Goal: Check status: Check status

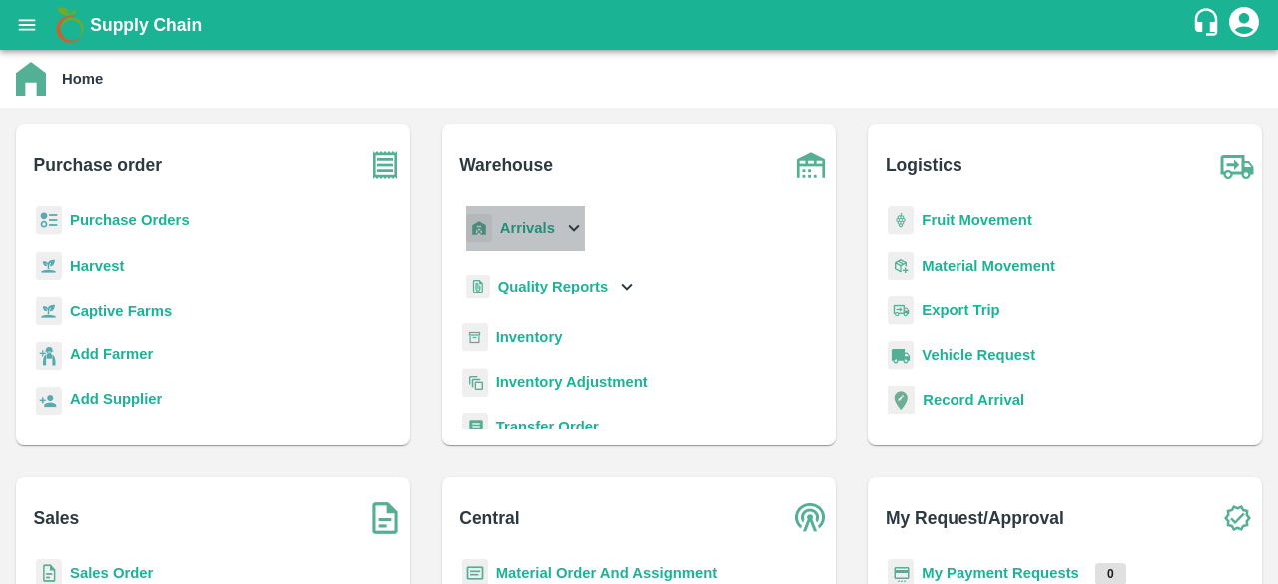
click at [569, 220] on icon at bounding box center [574, 228] width 22 height 22
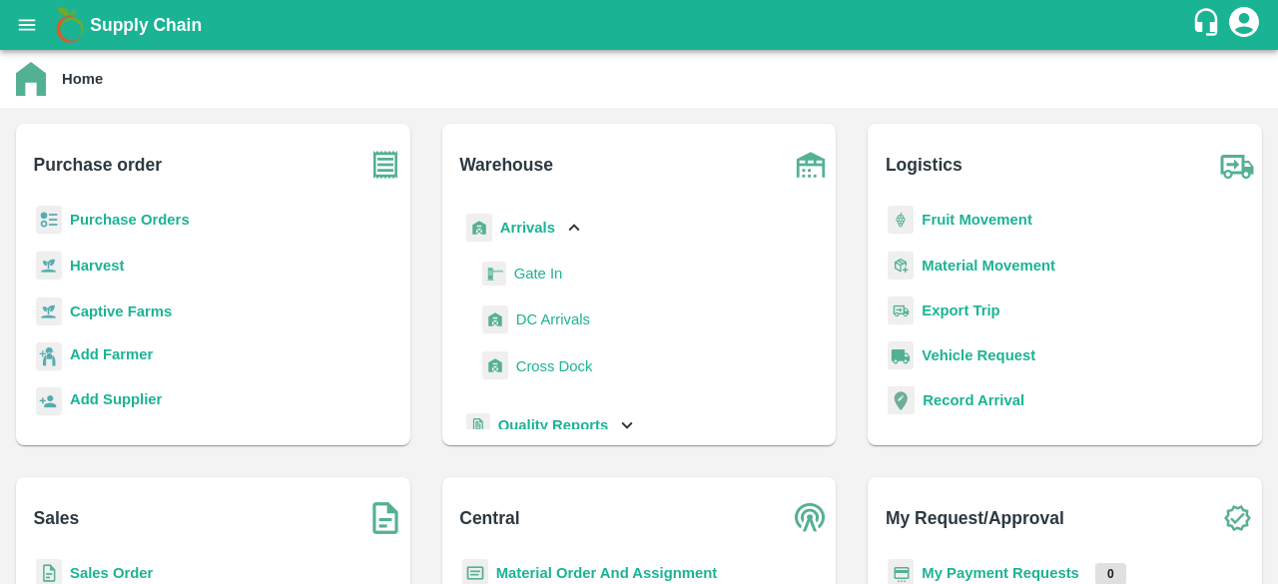
click at [557, 311] on span "DC Arrivals" at bounding box center [553, 320] width 74 height 22
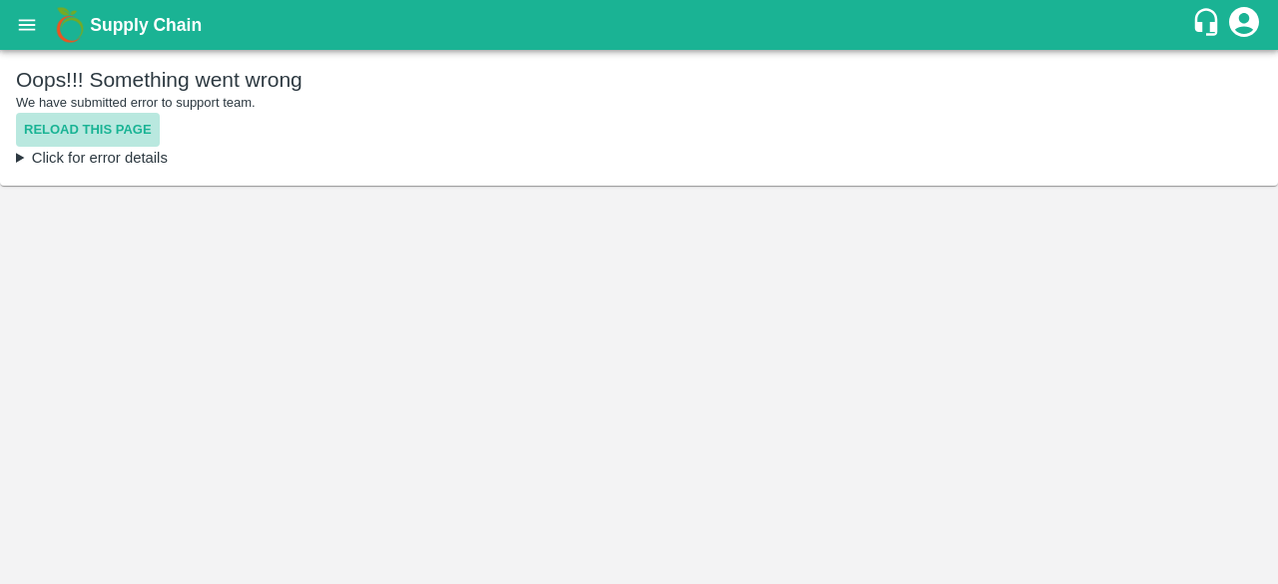
click at [121, 130] on button "Reload this page" at bounding box center [88, 130] width 144 height 35
click at [133, 135] on button "Reload this page" at bounding box center [88, 130] width 144 height 35
click at [14, 165] on div "Oops!!! Something went wrong We have submitted error to support team. Reload th…" at bounding box center [639, 118] width 1278 height 136
click at [43, 158] on summary "Click for error details" at bounding box center [639, 158] width 1246 height 22
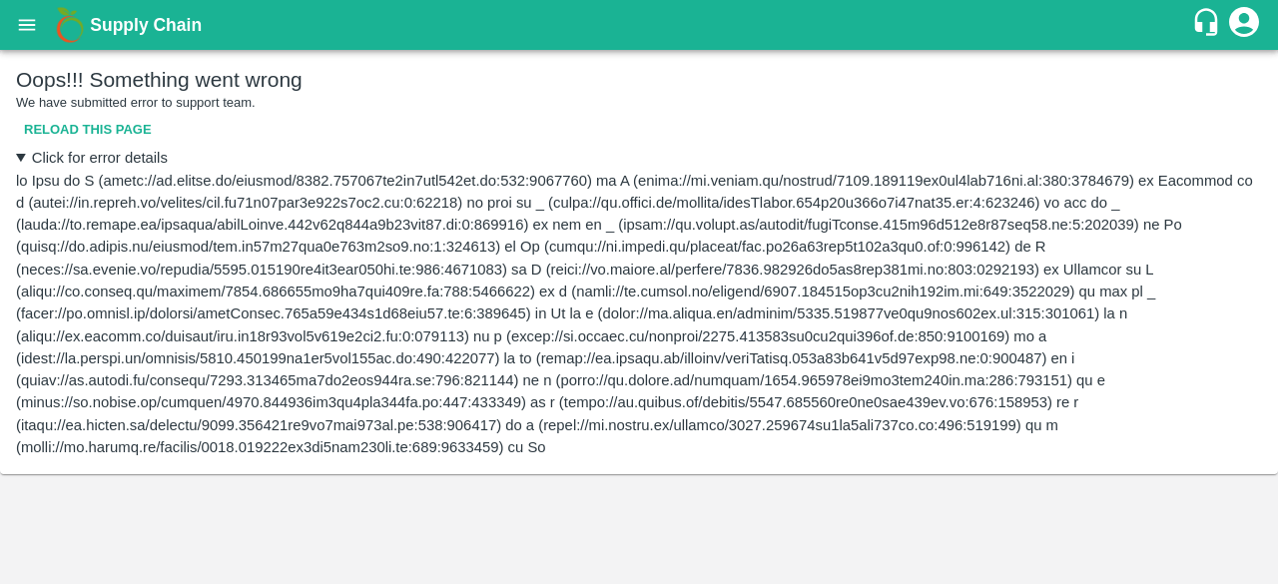
click at [84, 128] on button "Reload this page" at bounding box center [88, 130] width 144 height 35
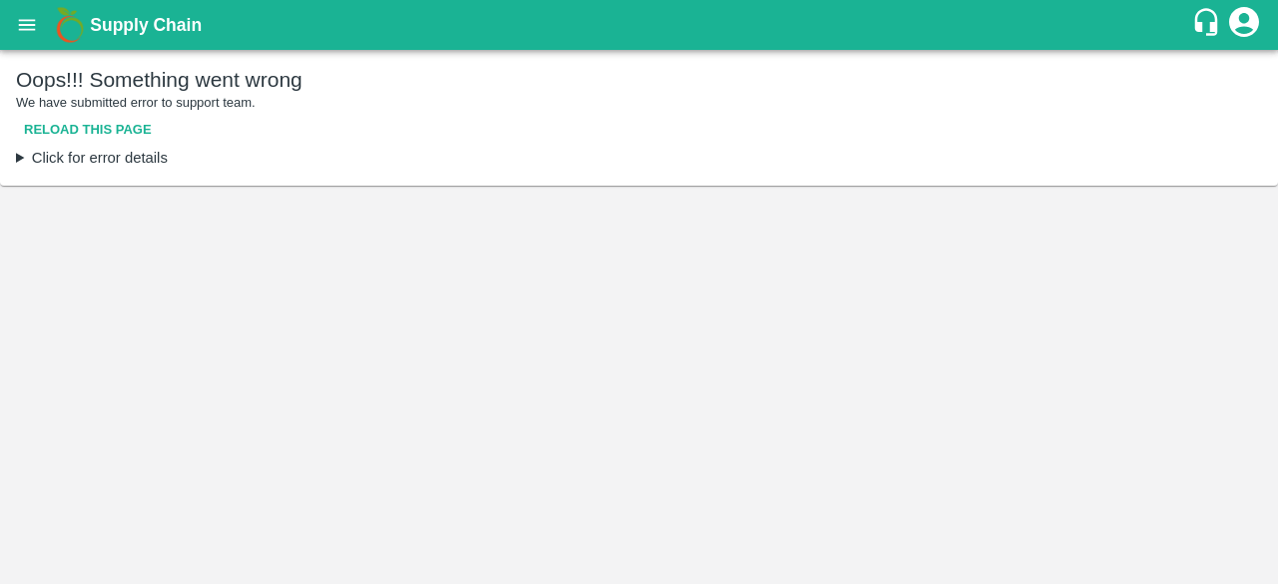
click at [84, 128] on button "Reload this page" at bounding box center [88, 130] width 144 height 35
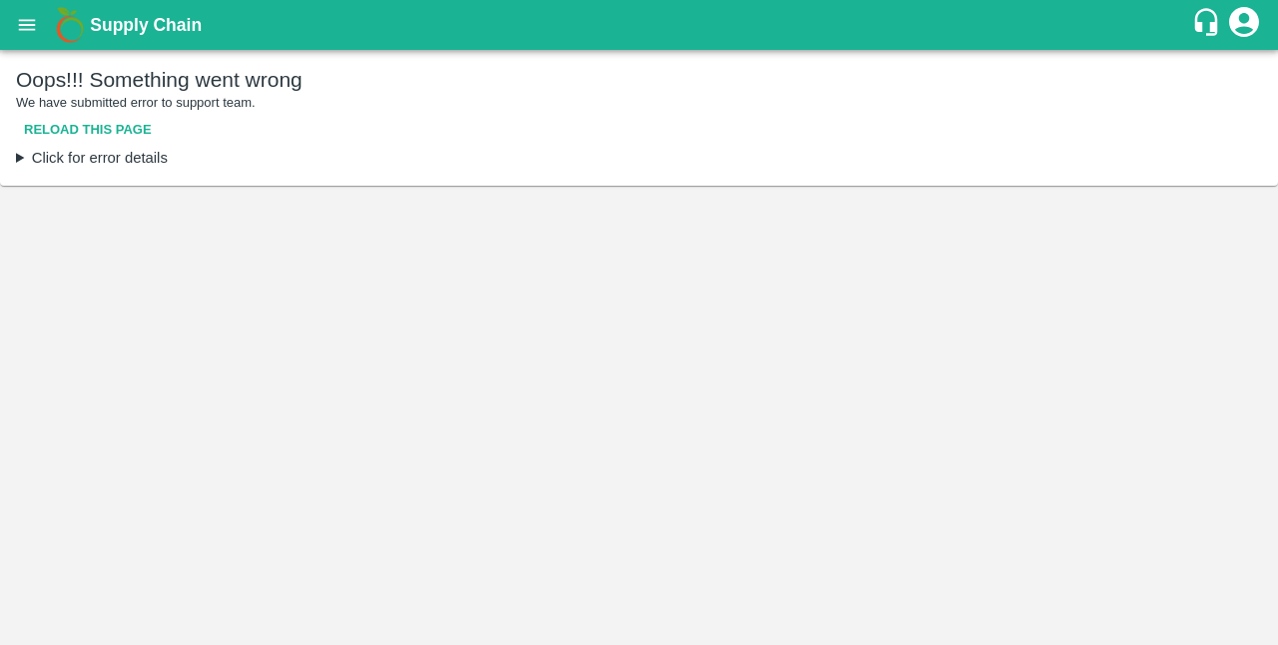
click at [133, 136] on button "Reload this page" at bounding box center [88, 130] width 144 height 35
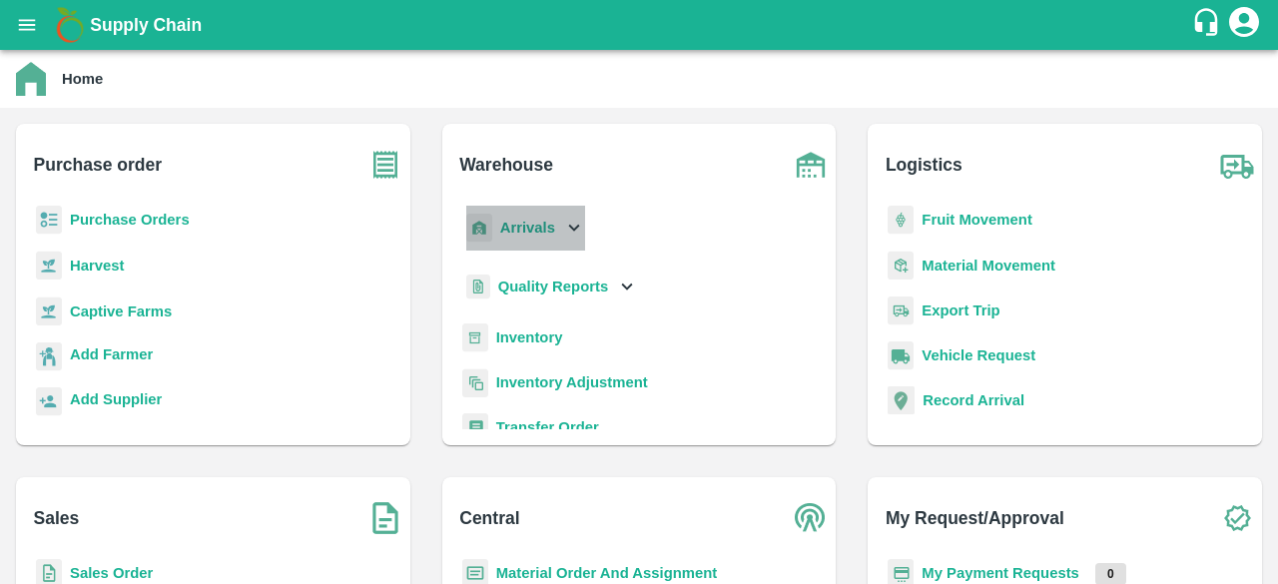
click at [578, 227] on icon at bounding box center [574, 228] width 22 height 22
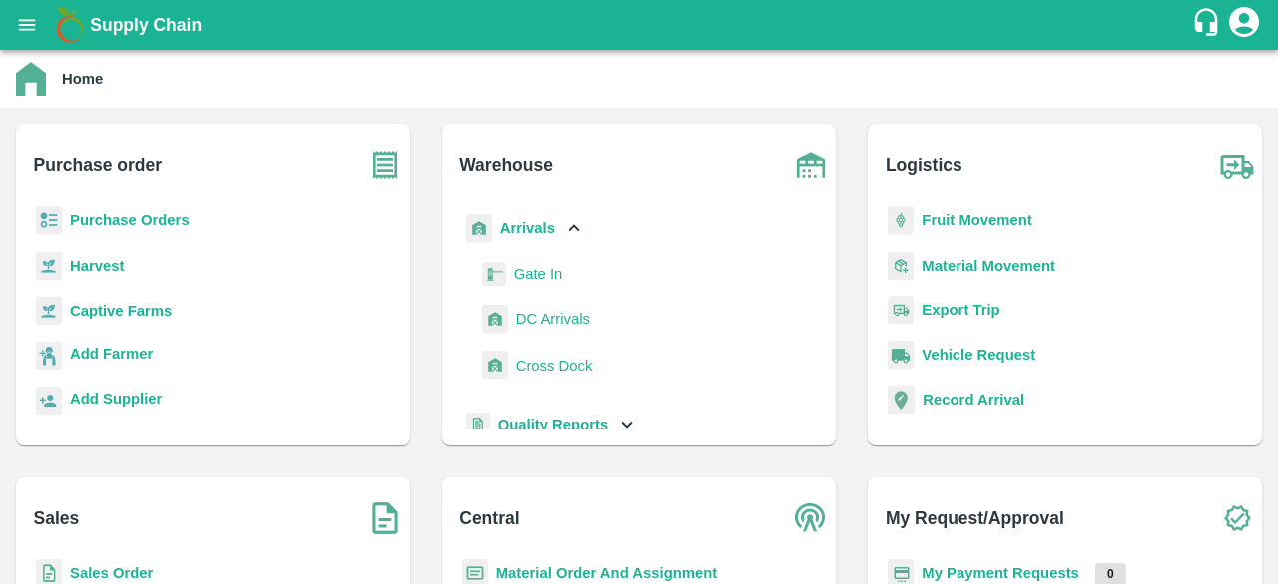
click at [557, 325] on span "DC Arrivals" at bounding box center [553, 320] width 74 height 22
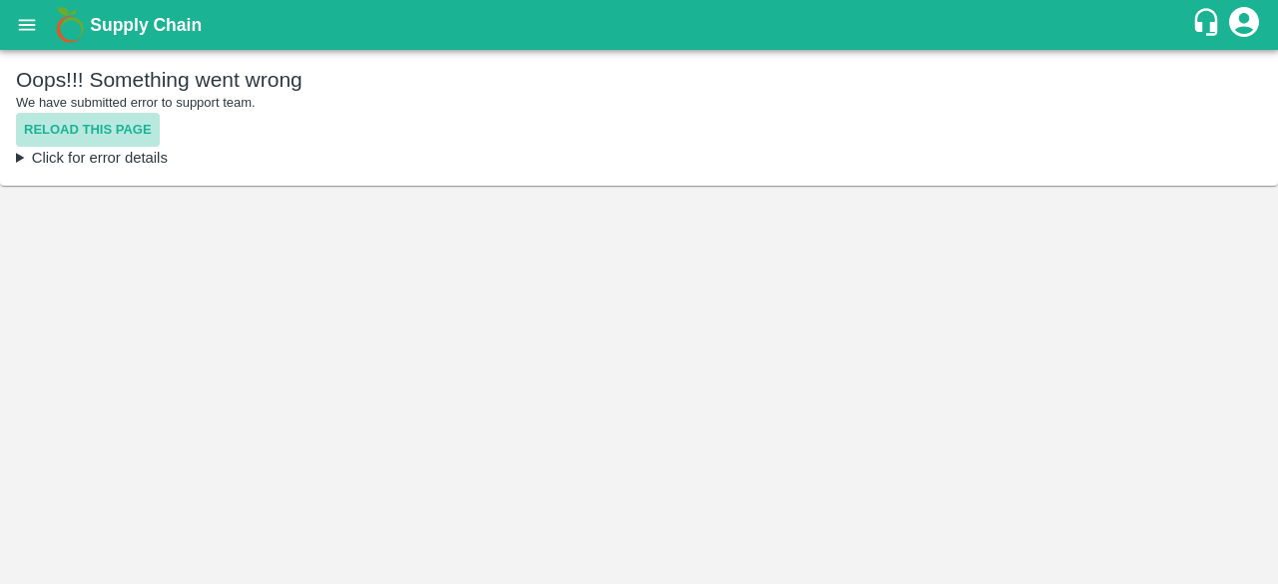
click at [90, 126] on button "Reload this page" at bounding box center [88, 130] width 144 height 35
click at [87, 121] on button "Reload this page" at bounding box center [88, 130] width 144 height 35
click at [126, 135] on button "Reload this page" at bounding box center [88, 130] width 144 height 35
click at [103, 126] on button "Reload this page" at bounding box center [88, 130] width 144 height 35
click at [91, 129] on button "Reload this page" at bounding box center [88, 130] width 144 height 35
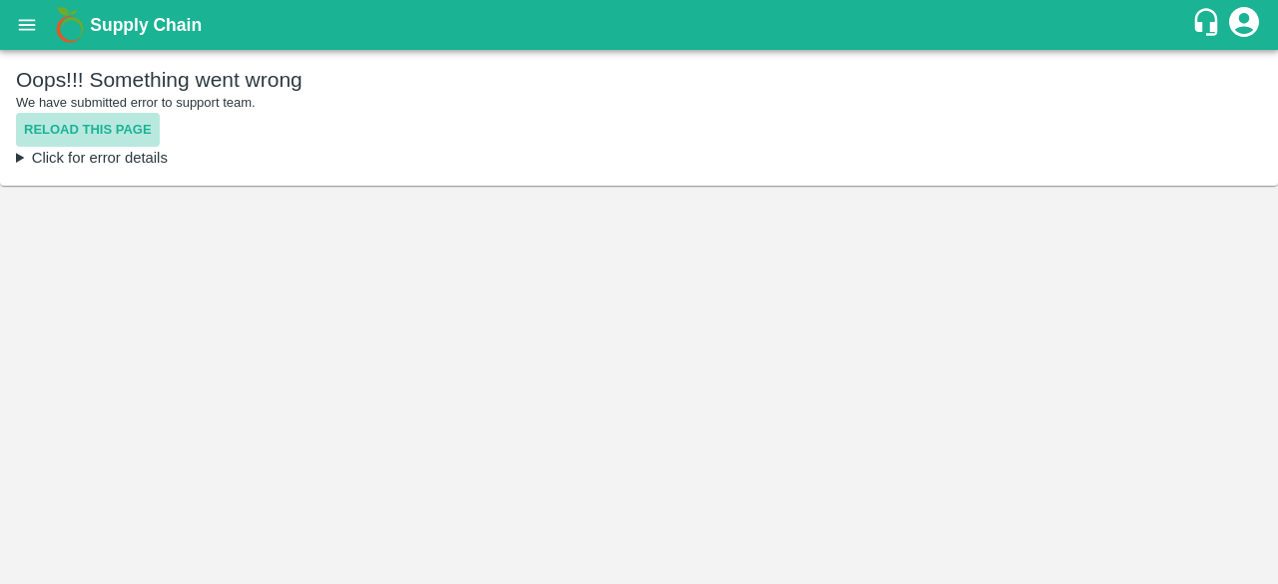
click at [131, 134] on button "Reload this page" at bounding box center [88, 130] width 144 height 35
click at [109, 113] on button "Reload this page" at bounding box center [88, 130] width 144 height 35
click at [121, 130] on button "Reload this page" at bounding box center [88, 130] width 144 height 35
click at [98, 131] on button "Reload this page" at bounding box center [88, 130] width 144 height 35
click at [104, 131] on button "Reload this page" at bounding box center [88, 130] width 144 height 35
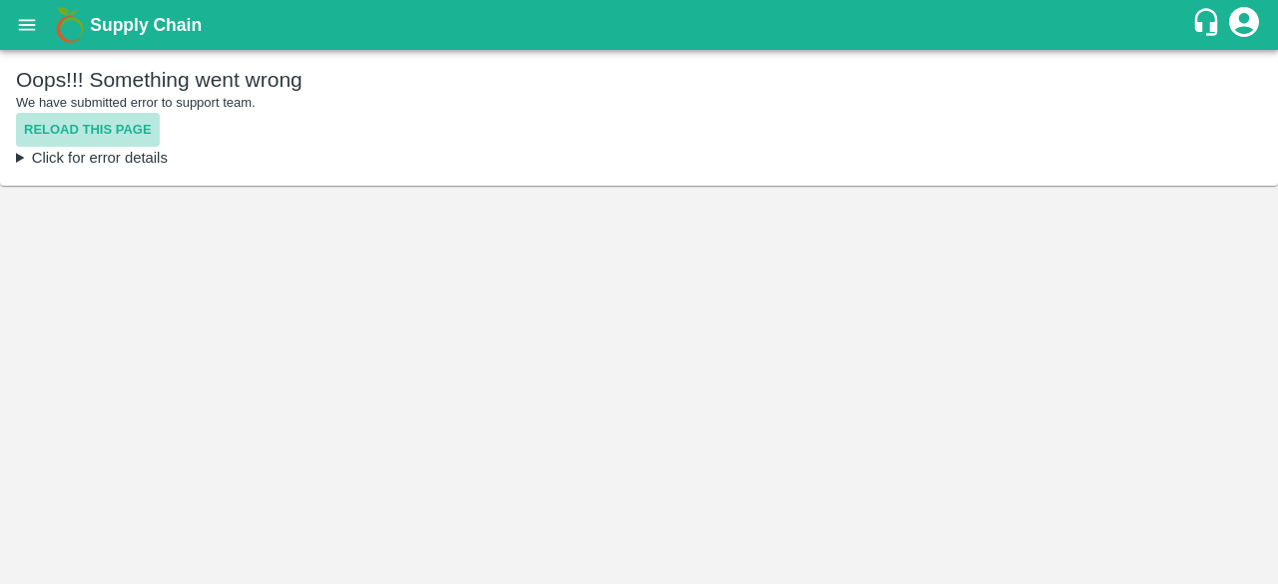
click at [120, 127] on button "Reload this page" at bounding box center [88, 130] width 144 height 35
click at [126, 125] on button "Reload this page" at bounding box center [88, 130] width 144 height 35
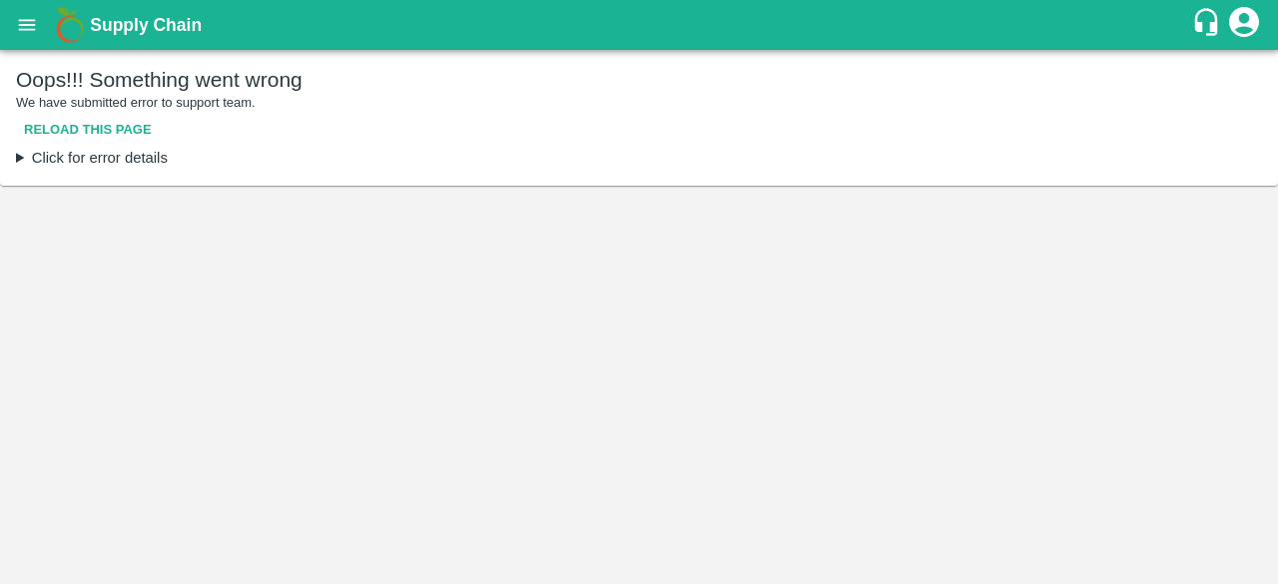
click at [126, 125] on button "Reload this page" at bounding box center [88, 130] width 144 height 35
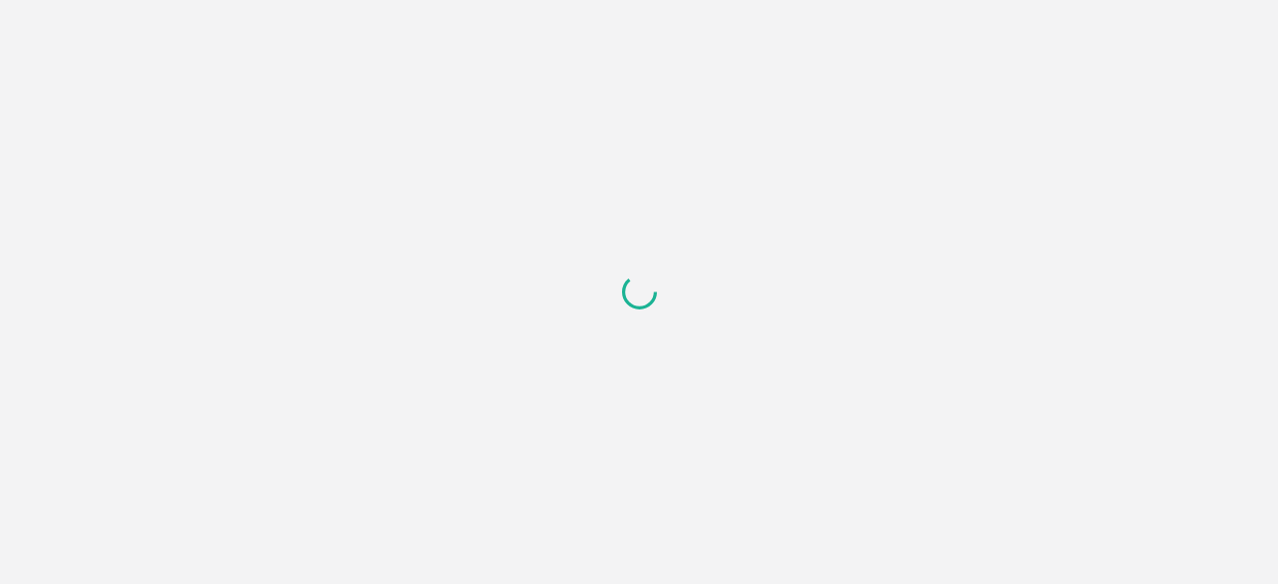
click at [126, 125] on div at bounding box center [639, 292] width 1278 height 584
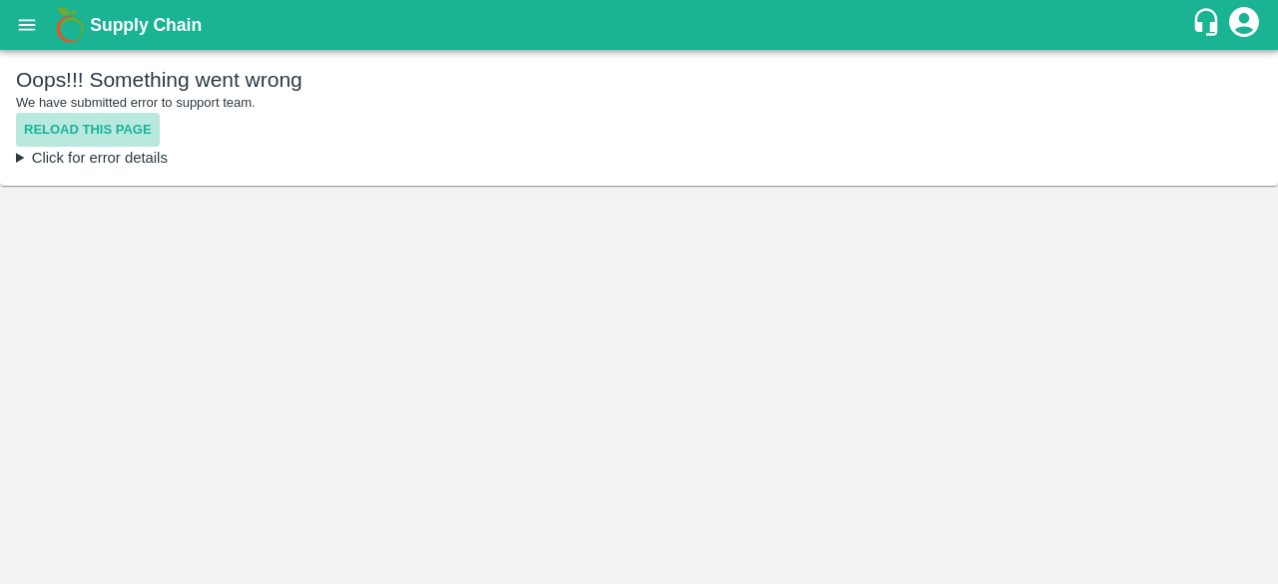
click at [126, 125] on button "Reload this page" at bounding box center [88, 130] width 144 height 35
click at [52, 127] on button "Reload this page" at bounding box center [88, 130] width 144 height 35
click at [126, 125] on button "Reload this page" at bounding box center [88, 130] width 144 height 35
click at [108, 133] on button "Reload this page" at bounding box center [88, 130] width 144 height 35
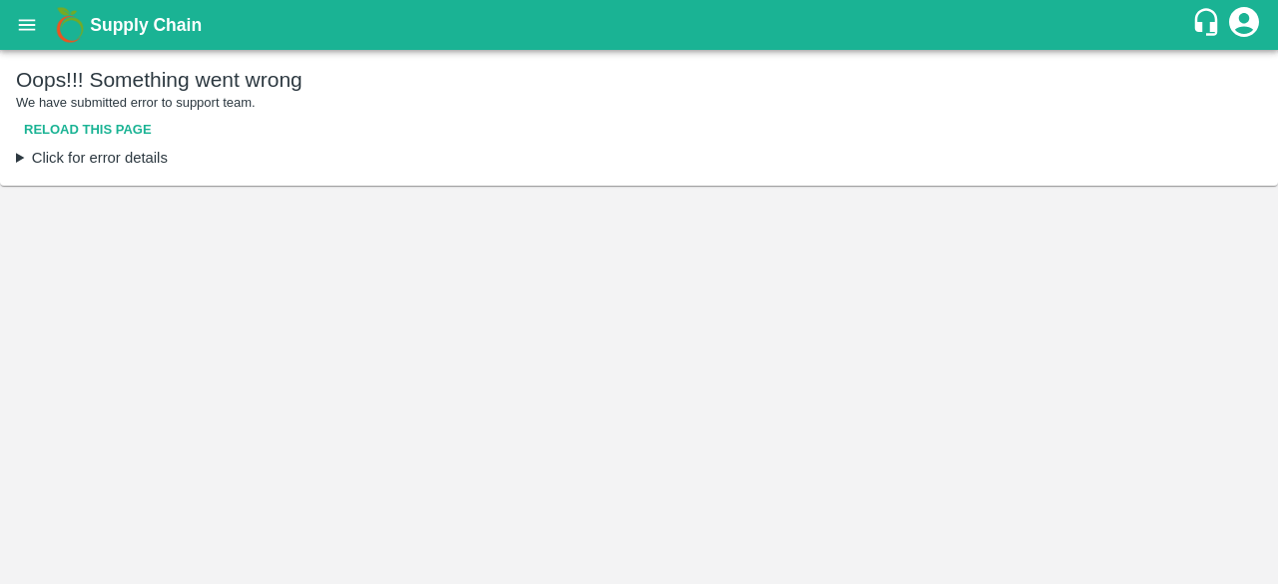
click at [90, 120] on button "Reload this page" at bounding box center [88, 130] width 144 height 35
click at [105, 124] on button "Reload this page" at bounding box center [88, 130] width 144 height 35
click at [94, 123] on button "Reload this page" at bounding box center [88, 130] width 144 height 35
click at [122, 123] on button "Reload this page" at bounding box center [88, 130] width 144 height 35
click at [95, 122] on button "Reload this page" at bounding box center [88, 130] width 144 height 35
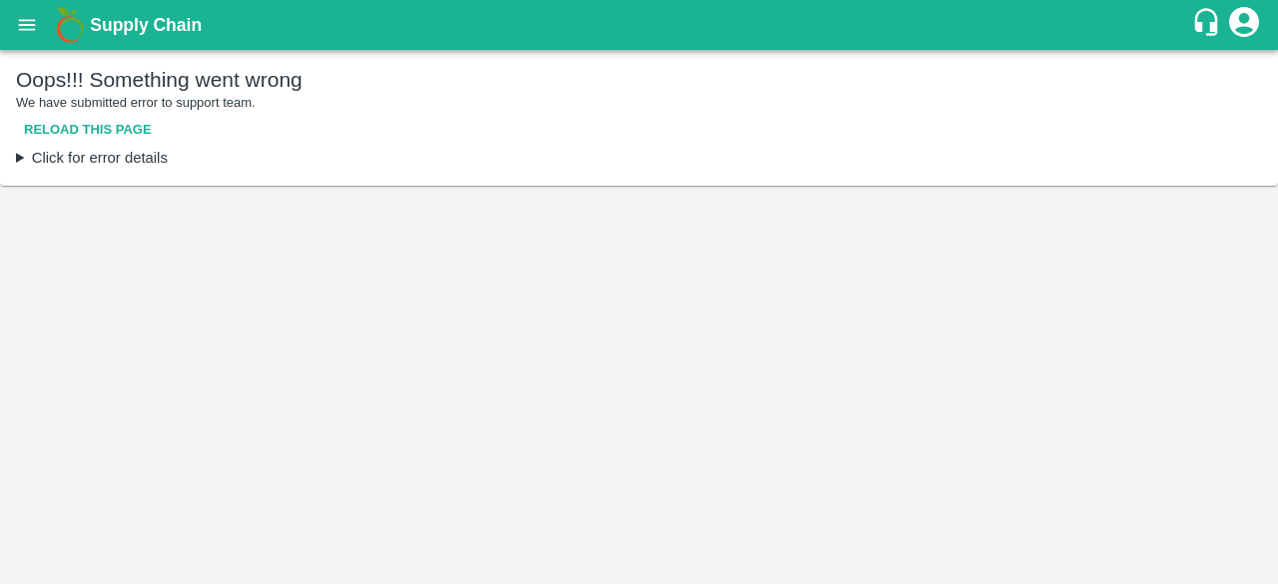
click at [84, 129] on button "Reload this page" at bounding box center [88, 130] width 144 height 35
click at [90, 131] on button "Reload this page" at bounding box center [88, 130] width 144 height 35
click at [97, 119] on button "Reload this page" at bounding box center [88, 130] width 144 height 35
click at [80, 139] on button "Reload this page" at bounding box center [88, 130] width 144 height 35
click at [56, 123] on button "Reload this page" at bounding box center [88, 130] width 144 height 35
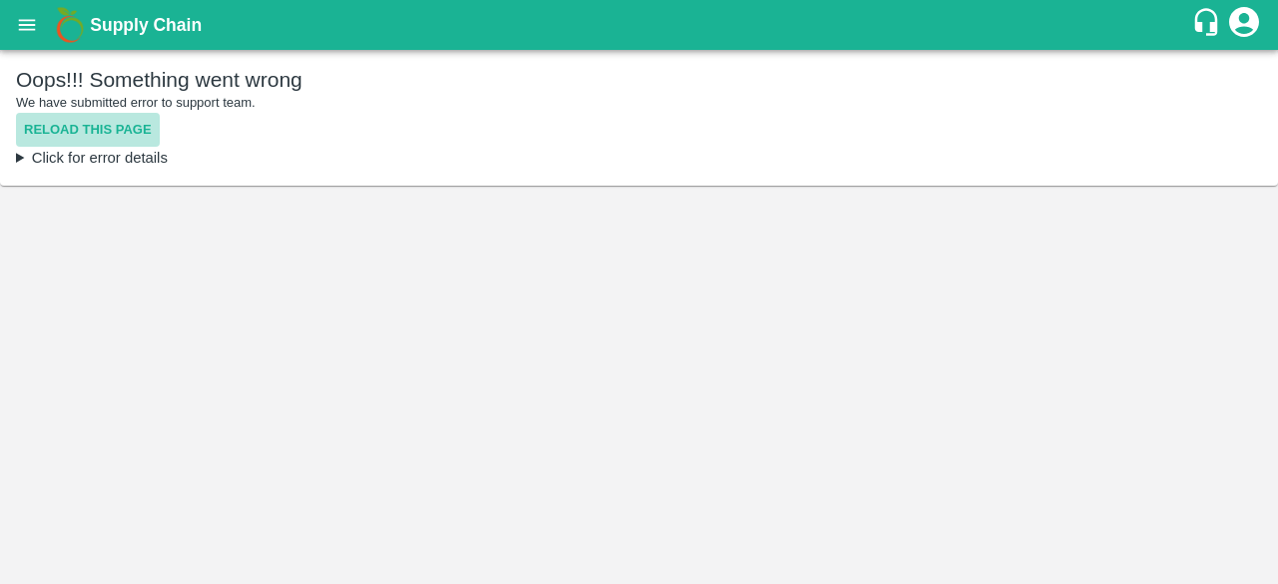
click at [60, 136] on button "Reload this page" at bounding box center [88, 130] width 144 height 35
click at [98, 125] on button "Reload this page" at bounding box center [88, 130] width 144 height 35
click at [58, 134] on button "Reload this page" at bounding box center [88, 130] width 144 height 35
click at [122, 123] on button "Reload this page" at bounding box center [88, 130] width 144 height 35
